Goal: Navigation & Orientation: Find specific page/section

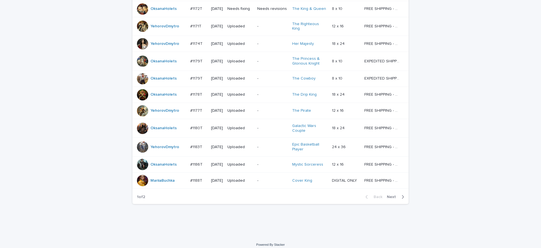
scroll to position [453, 0]
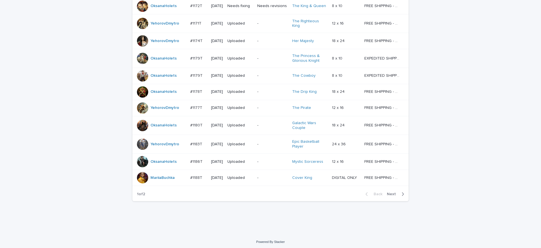
click at [401, 192] on icon "button" at bounding box center [402, 193] width 3 height 5
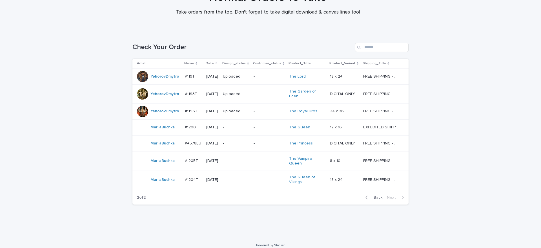
click at [365, 195] on icon "button" at bounding box center [366, 197] width 3 height 5
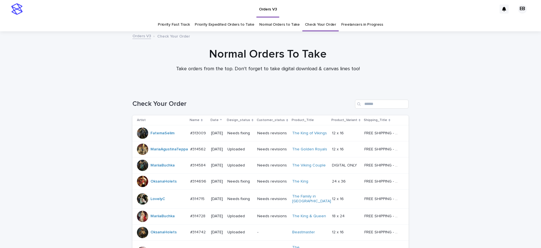
click at [185, 24] on link "Priority Fast Track" at bounding box center [174, 24] width 32 height 13
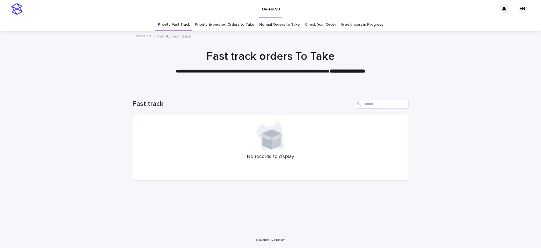
click at [229, 25] on link "Priority Expedited Orders to Take" at bounding box center [224, 24] width 59 height 13
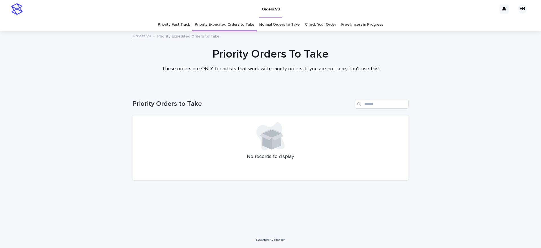
click at [285, 27] on link "Normal Orders to Take" at bounding box center [279, 24] width 41 height 13
click at [311, 26] on link "Check Your Order" at bounding box center [320, 24] width 31 height 13
